Goal: Task Accomplishment & Management: Use online tool/utility

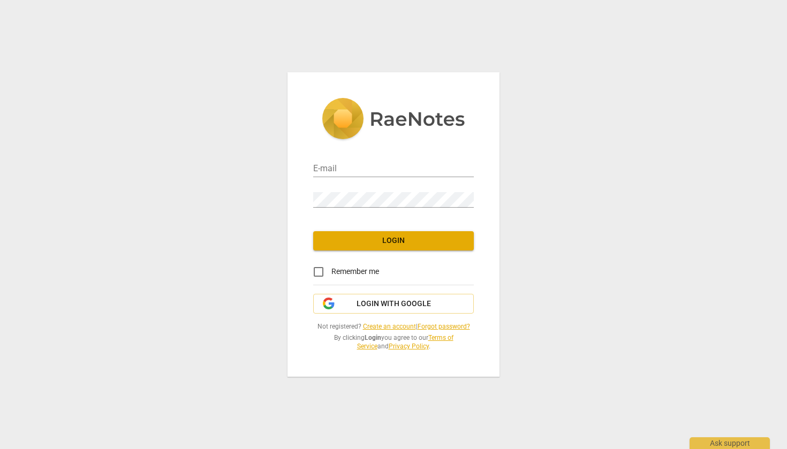
type input "[EMAIL_ADDRESS][DOMAIN_NAME]"
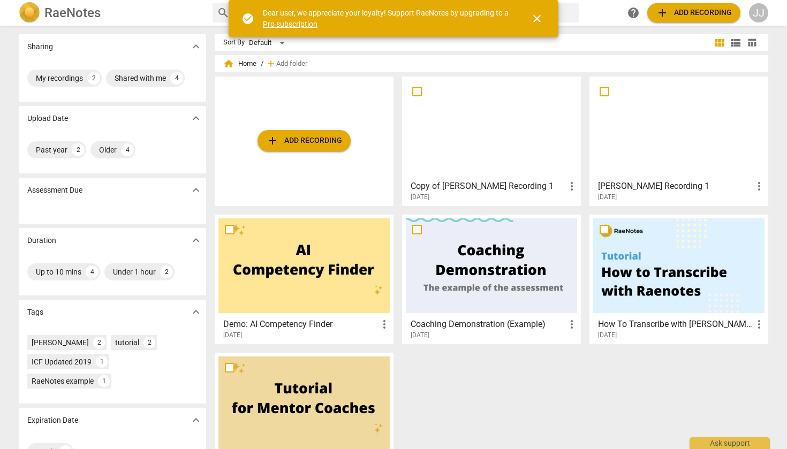
click at [313, 140] on span "add Add recording" at bounding box center [304, 140] width 76 height 13
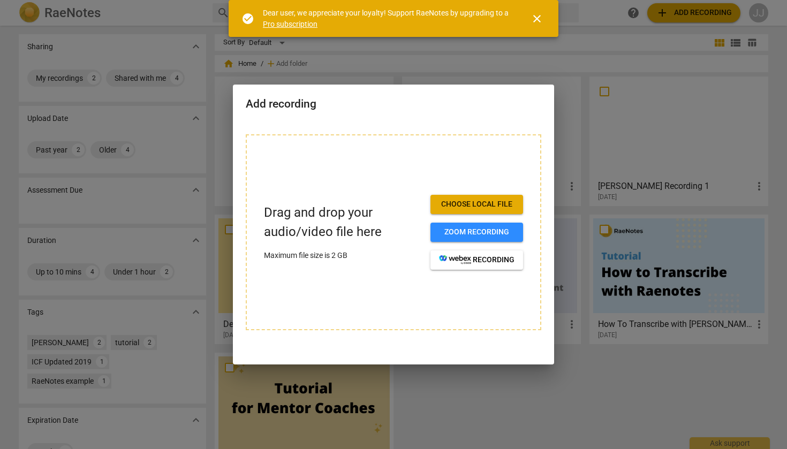
click at [458, 207] on span "Choose local file" at bounding box center [477, 204] width 76 height 11
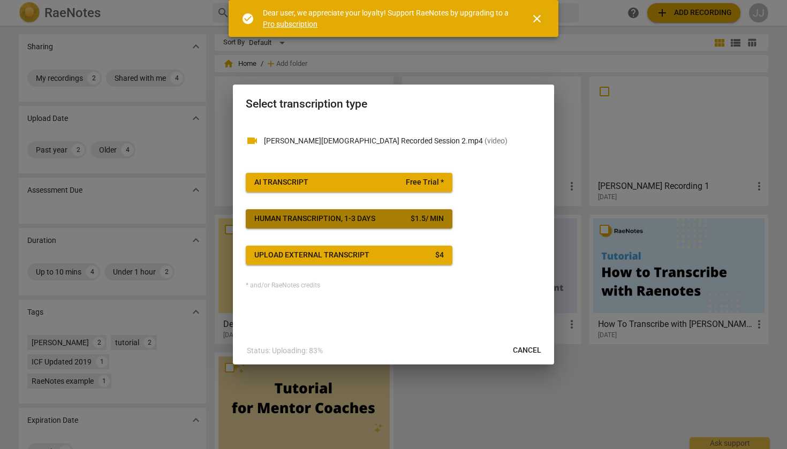
click at [358, 221] on div "Human transcription, 1-3 days" at bounding box center [314, 219] width 121 height 11
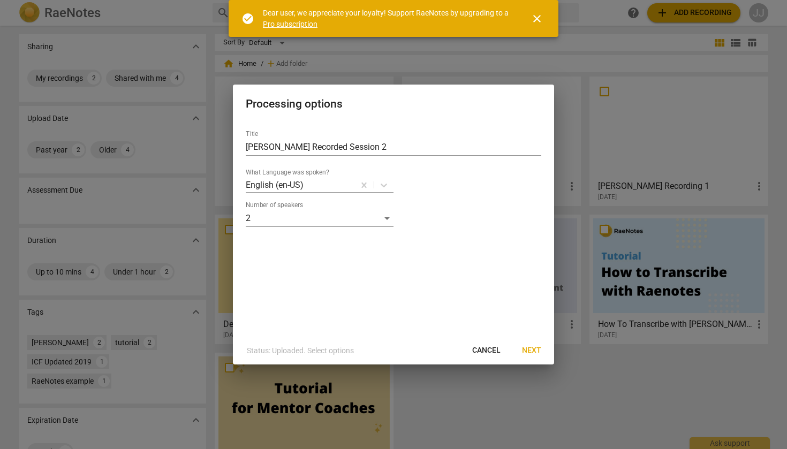
click at [534, 350] on span "Next" at bounding box center [531, 350] width 19 height 11
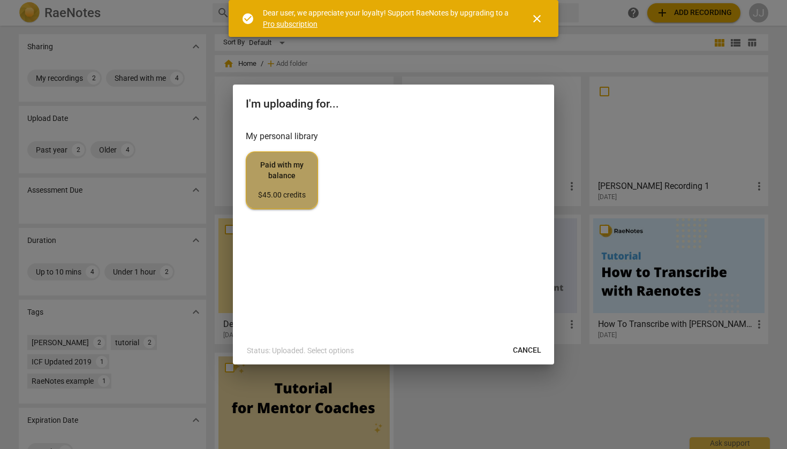
click at [299, 180] on span "Paid with my balance $45.00 credits" at bounding box center [282, 180] width 54 height 40
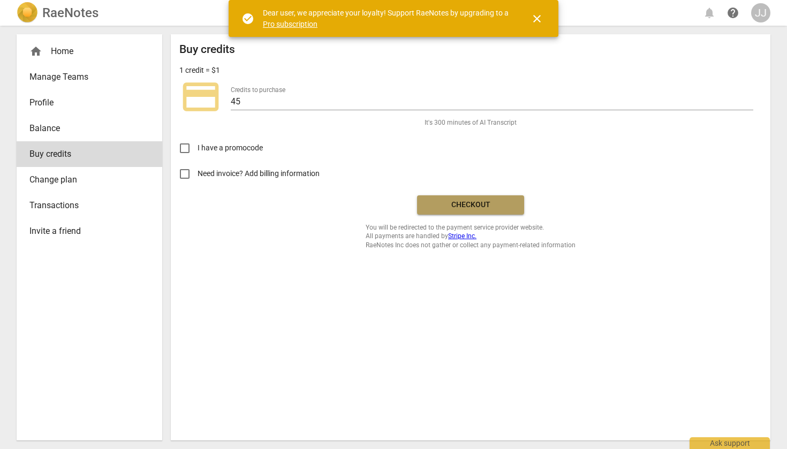
click at [464, 208] on span "Checkout" at bounding box center [471, 205] width 90 height 11
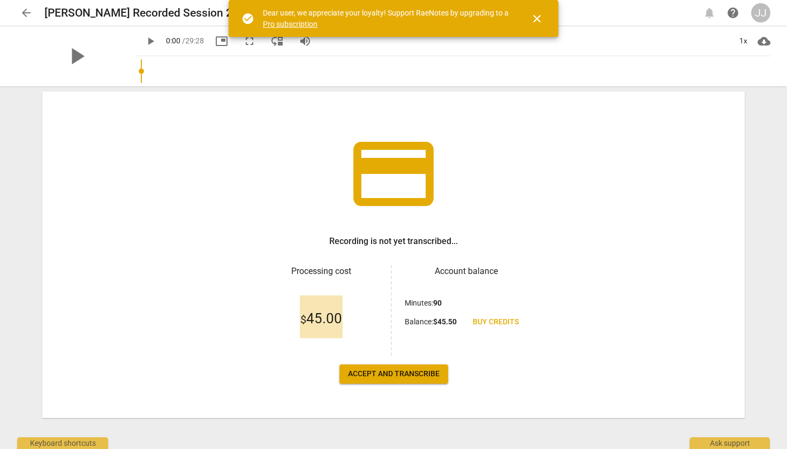
scroll to position [31, 0]
click at [419, 377] on span "Accept and transcribe" at bounding box center [394, 373] width 92 height 11
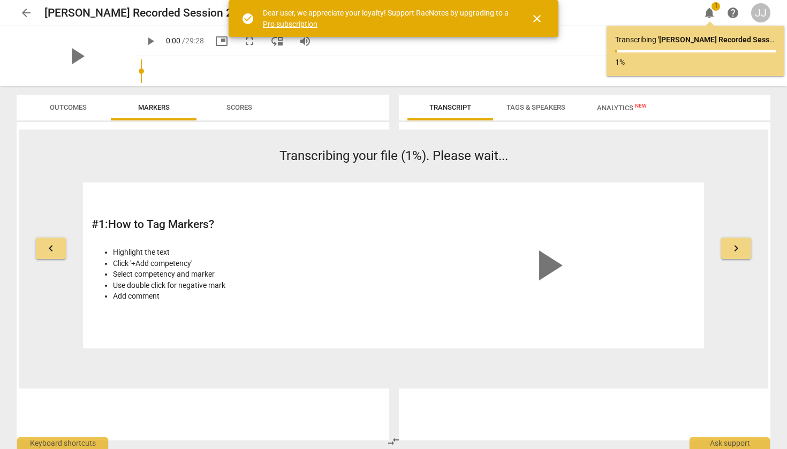
click at [540, 17] on span "close" at bounding box center [537, 18] width 13 height 13
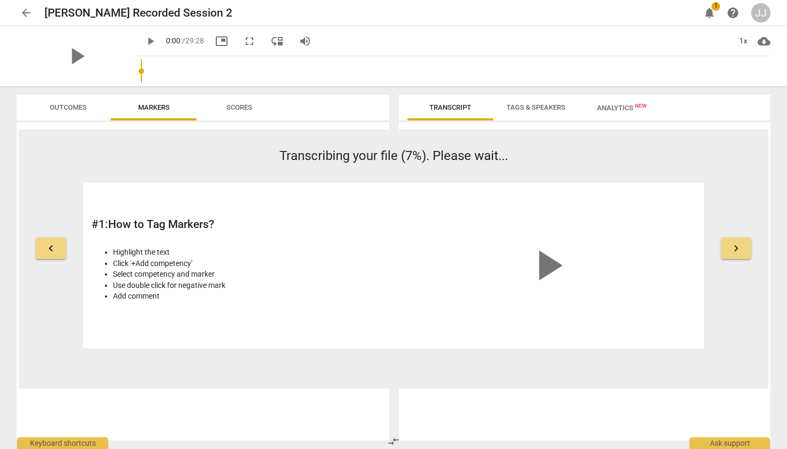
scroll to position [0, 0]
